Goal: Task Accomplishment & Management: Manage account settings

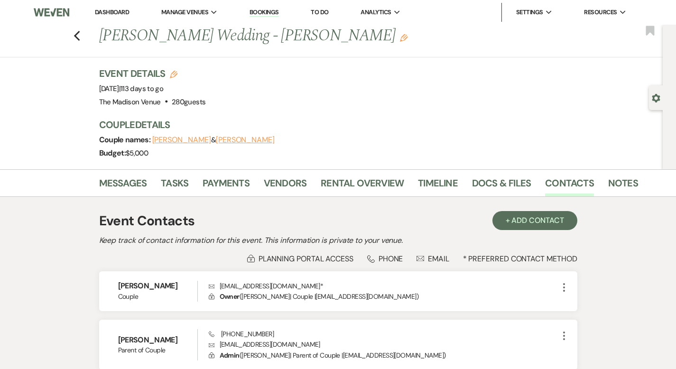
click at [106, 10] on link "Dashboard" at bounding box center [112, 12] width 34 height 8
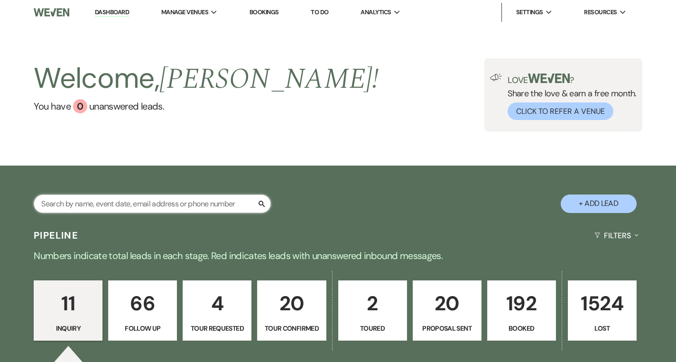
click at [120, 205] on input "text" at bounding box center [152, 203] width 237 height 18
type input "Kay"
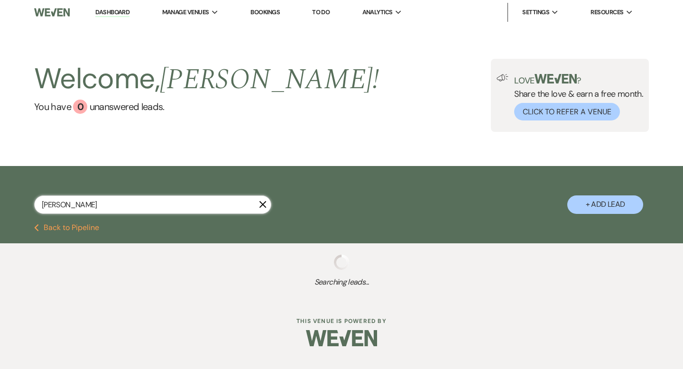
select select "4"
select select "8"
select select "4"
select select "8"
select select "7"
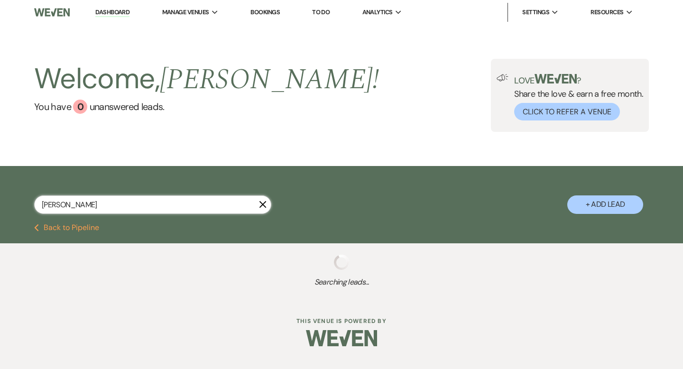
select select "8"
select select "10"
select select "8"
select select "6"
select select "8"
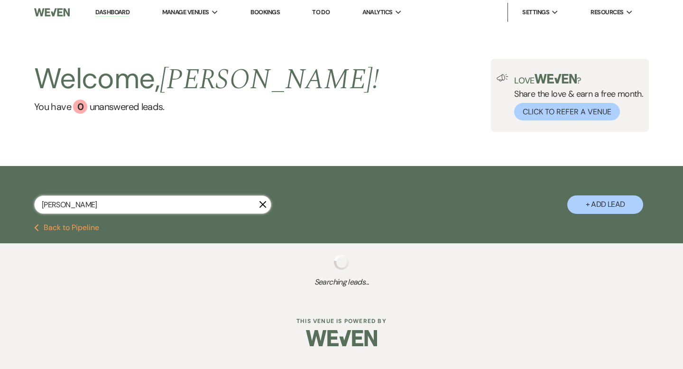
select select "5"
select select "8"
select select "1"
select select "8"
select select "5"
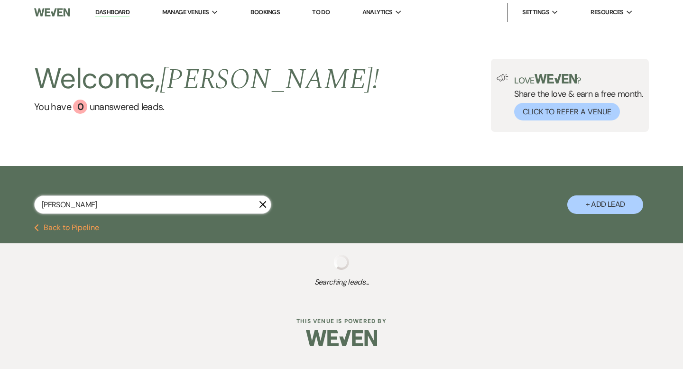
select select "8"
select select "5"
select select "8"
select select "5"
select select "8"
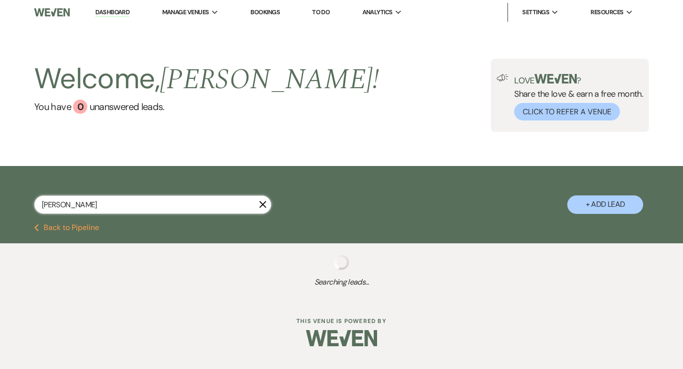
select select "5"
select select "8"
select select "5"
select select "8"
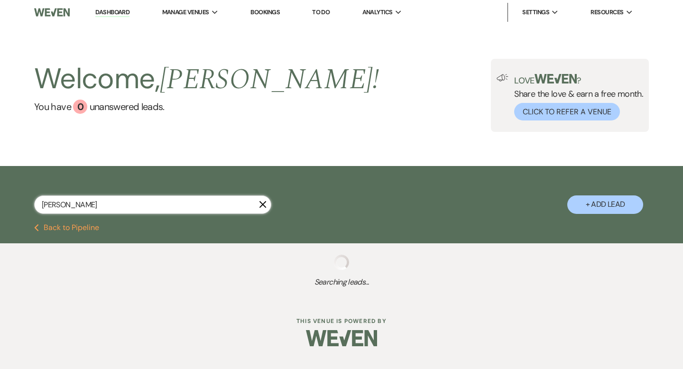
select select "5"
select select "8"
select select "5"
select select "8"
select select "7"
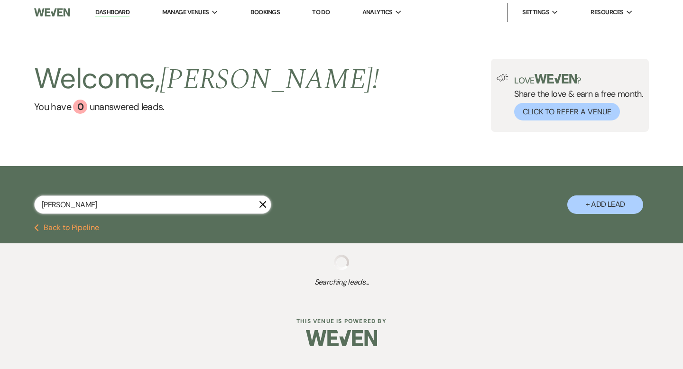
select select "8"
select select "10"
select select "8"
select select "1"
select select "8"
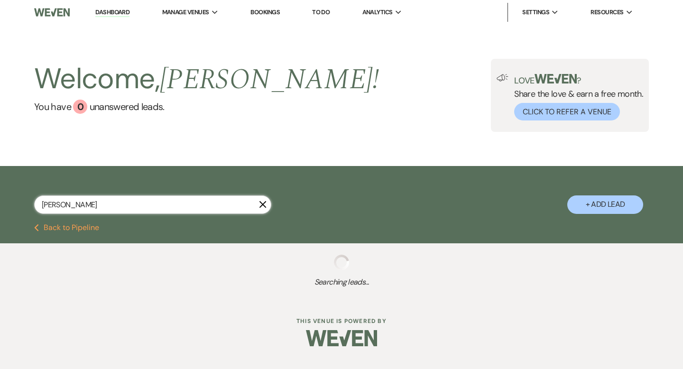
select select "6"
select select "8"
select select "1"
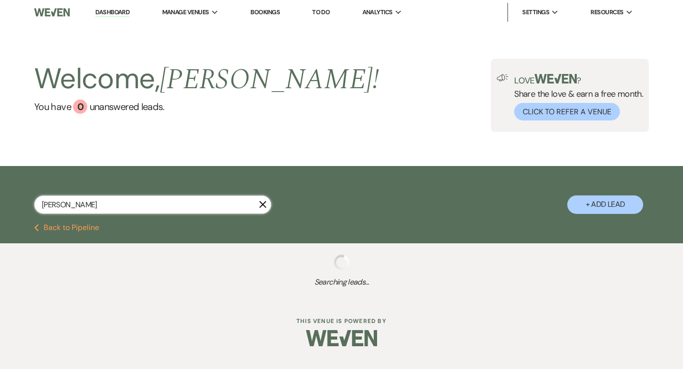
select select "8"
select select "5"
select select "8"
select select "5"
select select "8"
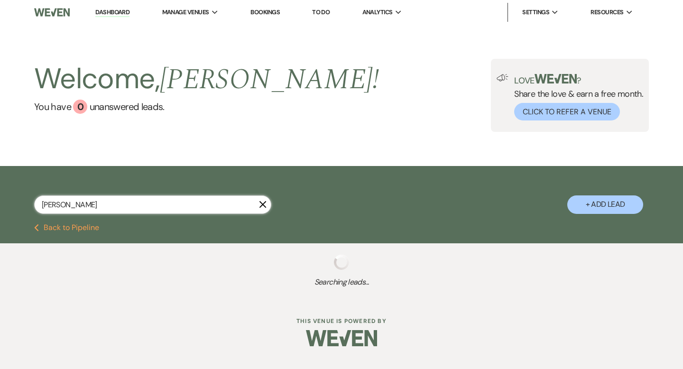
select select "7"
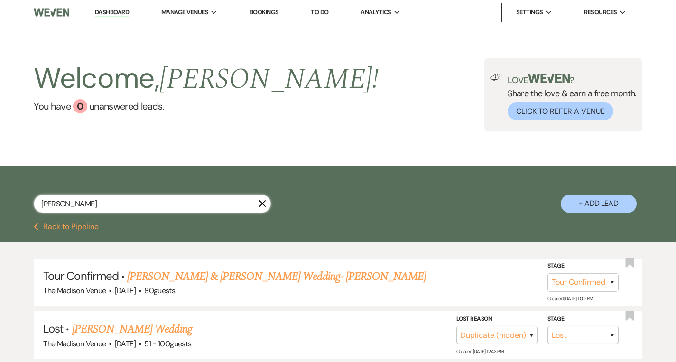
type input "Kayla"
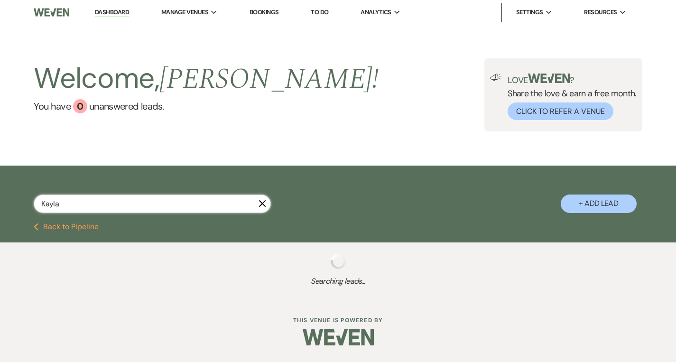
select select "4"
select select "8"
select select "4"
select select "8"
select select "5"
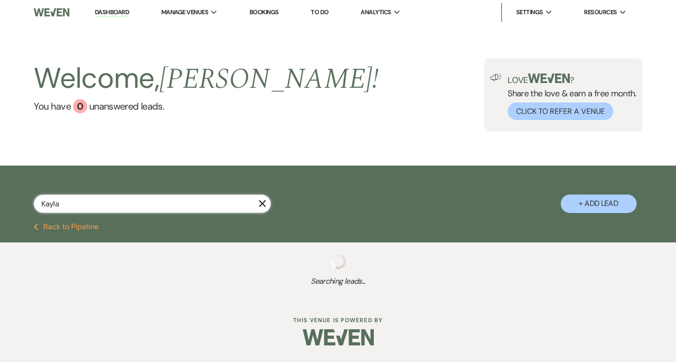
select select "8"
select select "5"
select select "8"
select select "5"
select select "8"
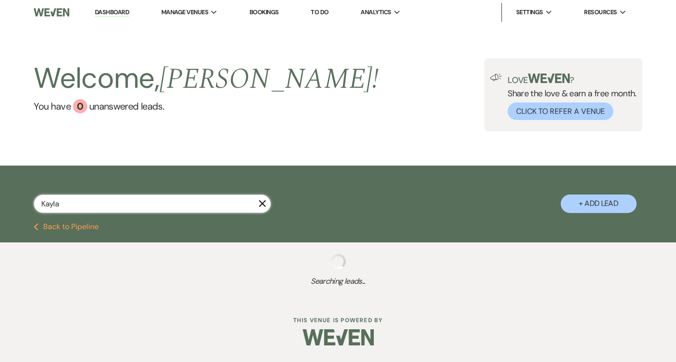
select select "8"
select select "5"
select select "8"
select select "10"
select select "8"
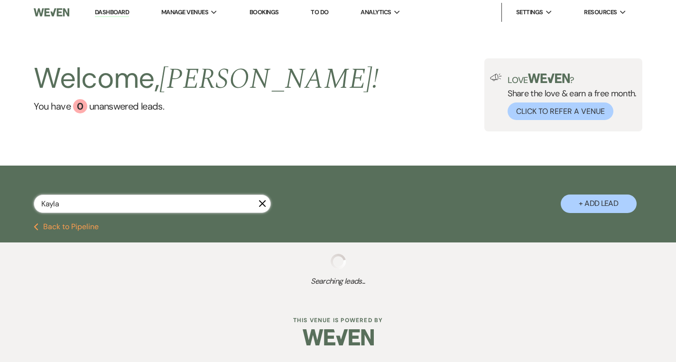
select select "1"
select select "8"
select select "6"
select select "8"
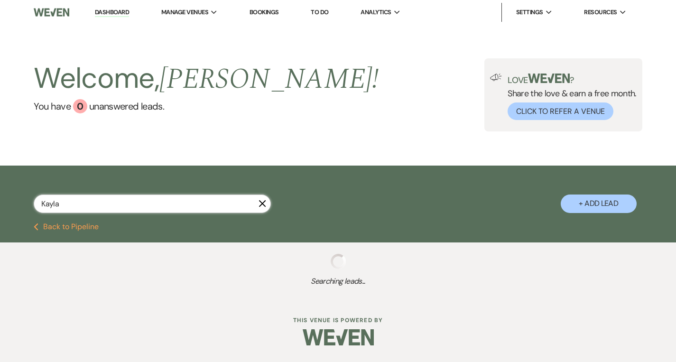
select select "8"
select select "1"
select select "8"
select select "5"
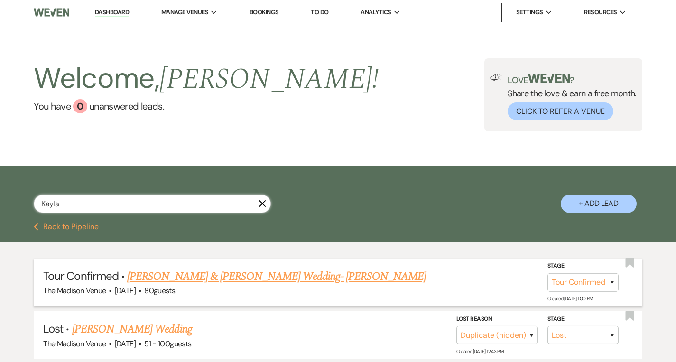
type input "Kayla"
click at [223, 277] on link "[PERSON_NAME] & [PERSON_NAME] Wedding- [PERSON_NAME]" at bounding box center [276, 276] width 299 height 17
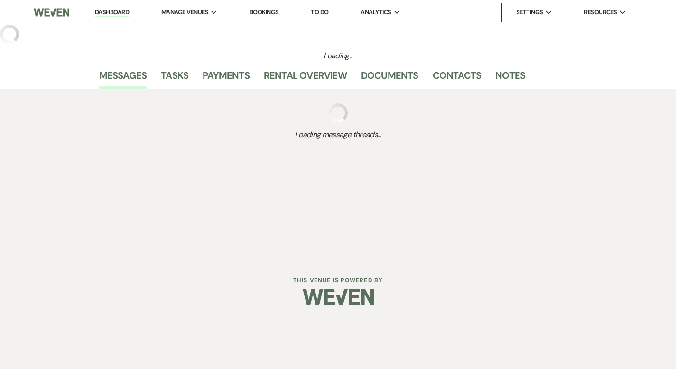
select select "4"
select select "5"
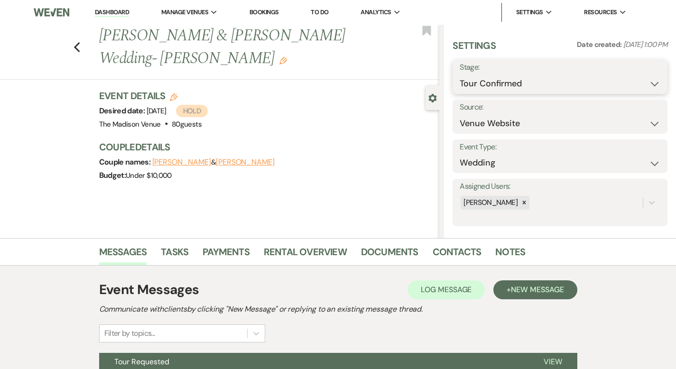
click at [520, 87] on select "Inquiry Follow Up Tour Requested Tour Confirmed Toured Proposal Sent Booked Lost" at bounding box center [559, 83] width 201 height 18
select select "6"
click at [643, 72] on button "Save" at bounding box center [645, 76] width 46 height 19
click at [432, 253] on link "Contacts" at bounding box center [456, 254] width 49 height 21
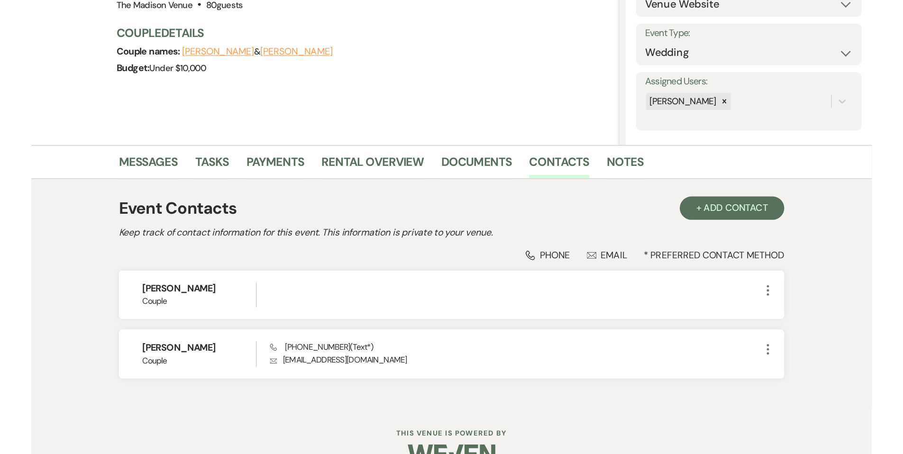
scroll to position [57, 0]
